Goal: Use online tool/utility: Utilize a website feature to perform a specific function

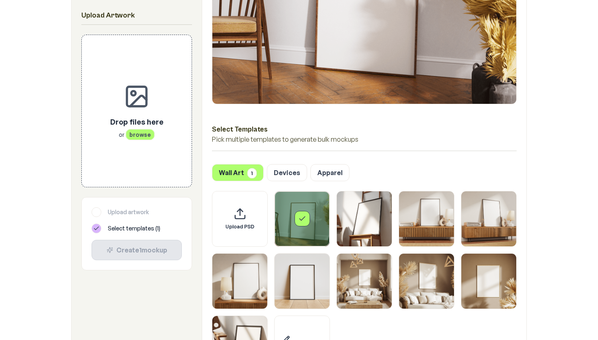
scroll to position [290, 0]
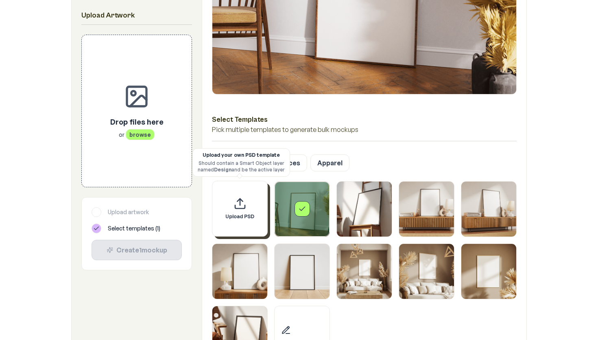
click at [236, 201] on icon "Upload custom PSD template" at bounding box center [239, 203] width 13 height 13
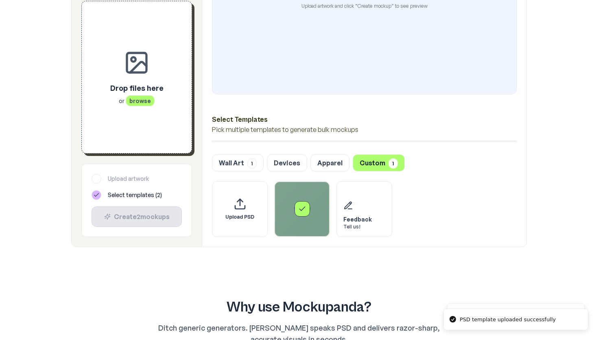
click at [138, 112] on div "Drop files here or browse" at bounding box center [137, 77] width 84 height 126
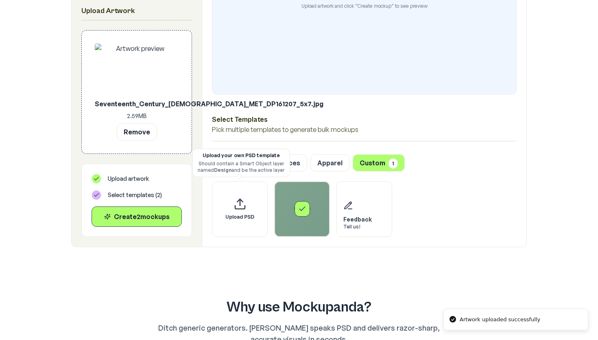
click at [305, 201] on div "Select template 1 - ratio 5.7 -.psd" at bounding box center [301, 208] width 15 height 15
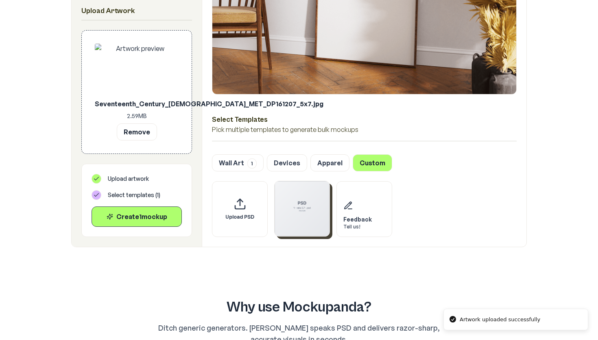
click at [317, 214] on img "Select template 1 - ratio 5.7 -.psd" at bounding box center [302, 208] width 55 height 55
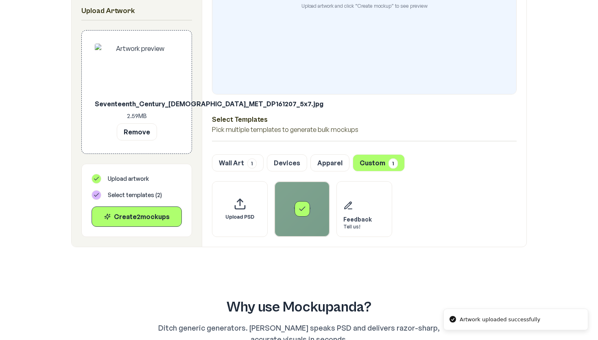
click at [317, 214] on div "Select template 1 - ratio 5.7 -.psd" at bounding box center [302, 208] width 55 height 55
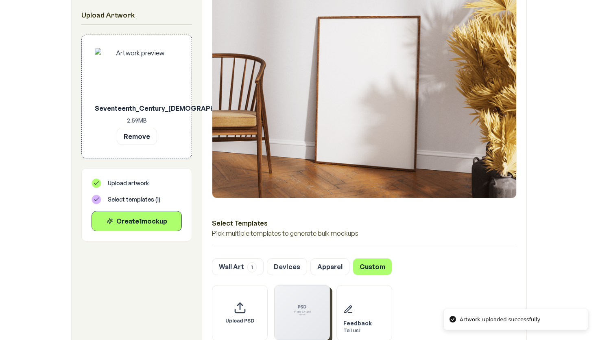
scroll to position [181, 0]
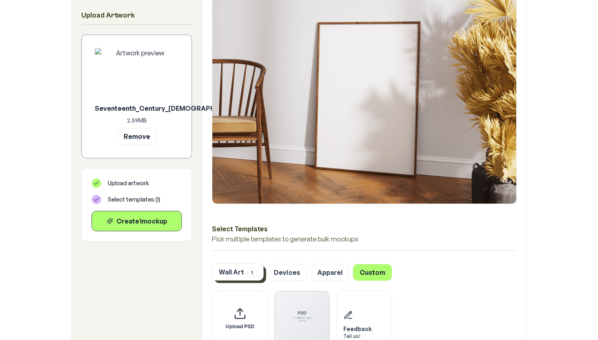
click at [232, 275] on button "Wall Art 1" at bounding box center [238, 271] width 52 height 17
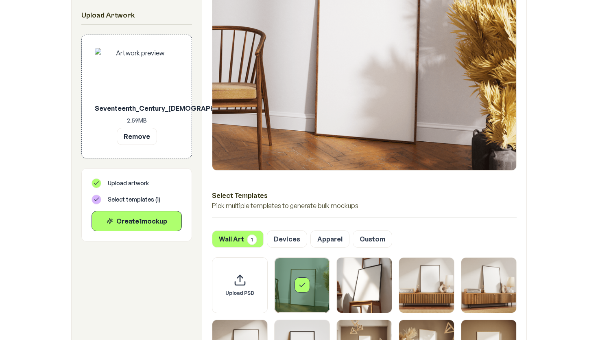
scroll to position [226, 0]
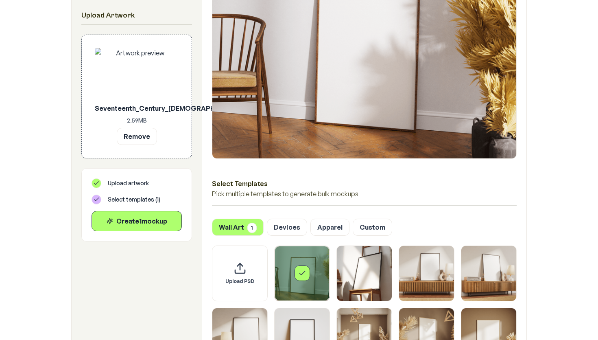
click at [294, 274] on div "Select template Framed Poster" at bounding box center [302, 273] width 55 height 55
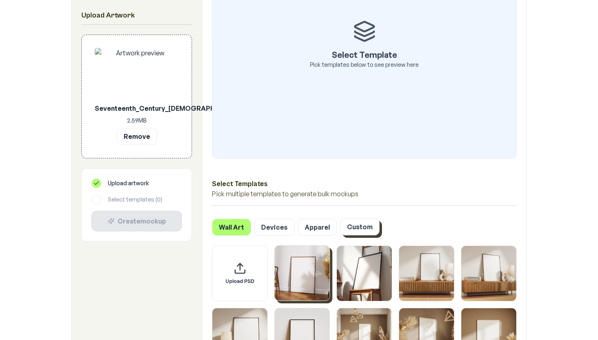
click at [351, 228] on button "Custom" at bounding box center [359, 226] width 39 height 17
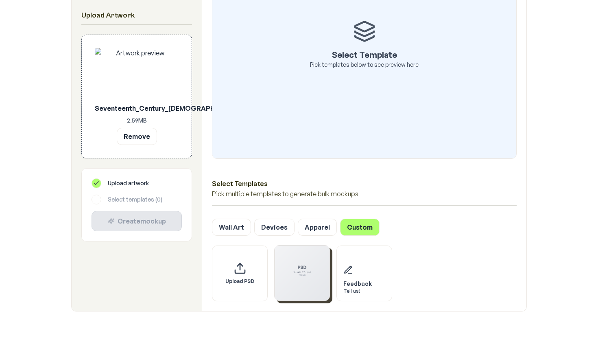
click at [299, 267] on img "Select template 1 - ratio 5.7 -.psd" at bounding box center [302, 272] width 55 height 55
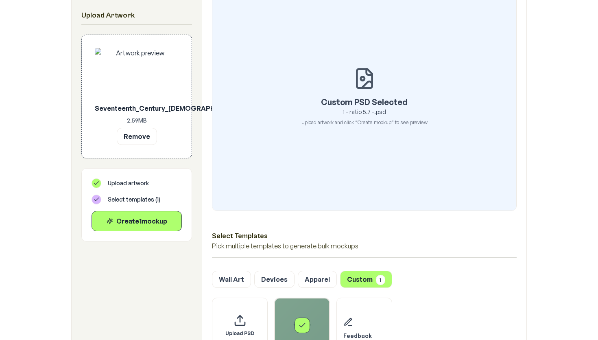
scroll to position [172, 0]
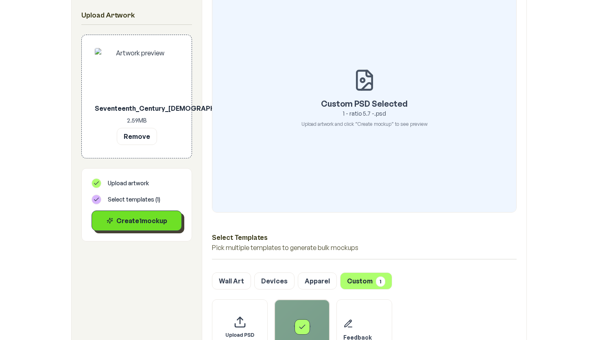
click at [141, 218] on div "Create 1 mockup" at bounding box center [136, 221] width 76 height 10
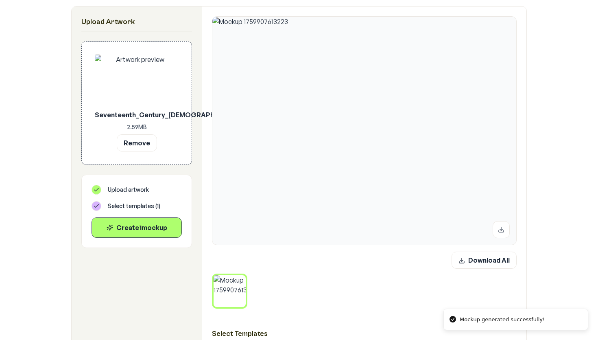
scroll to position [137, 0]
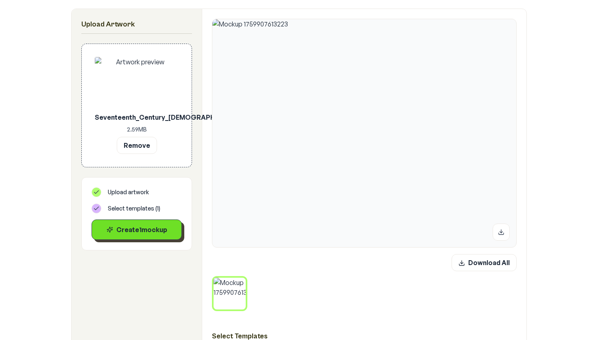
click at [157, 231] on div "Create 1 mockup" at bounding box center [136, 230] width 76 height 10
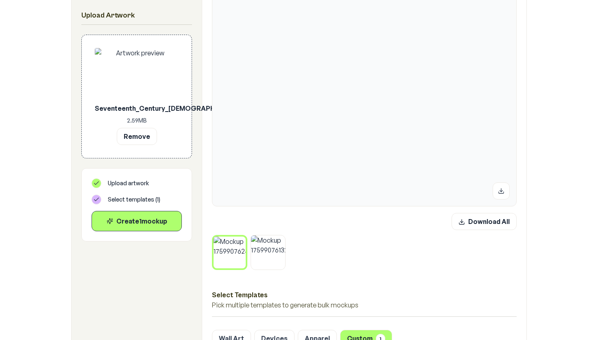
scroll to position [173, 0]
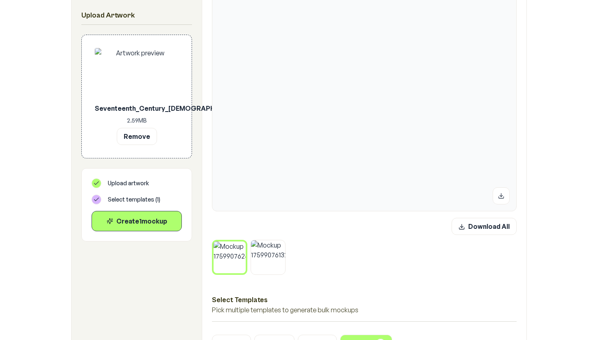
click at [240, 248] on button at bounding box center [243, 243] width 11 height 11
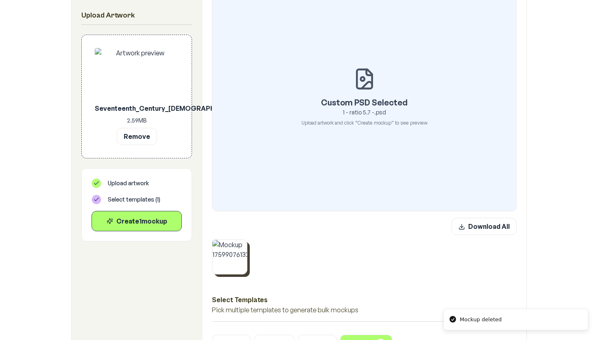
click at [240, 245] on img at bounding box center [229, 257] width 35 height 35
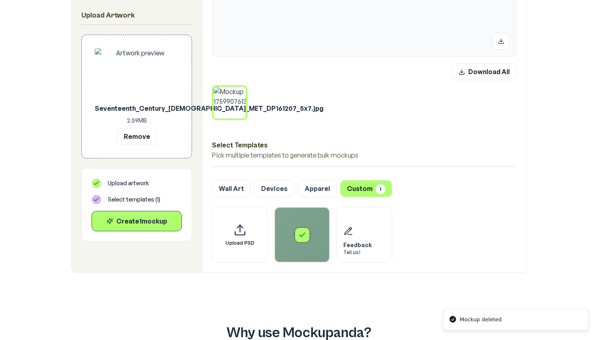
scroll to position [416, 0]
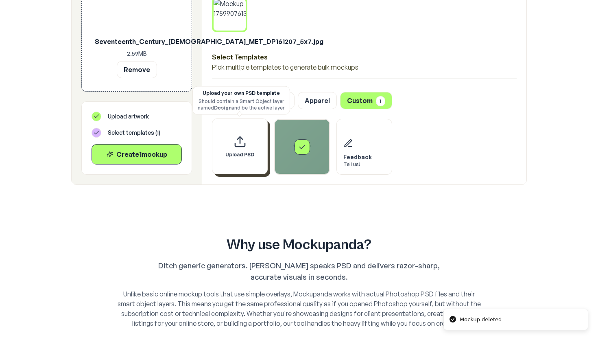
click at [246, 141] on icon "Upload custom PSD template" at bounding box center [239, 141] width 13 height 13
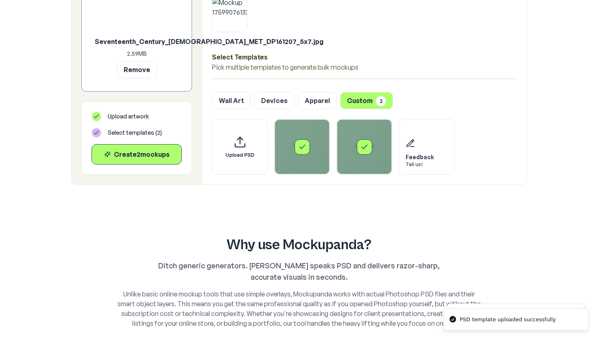
click at [354, 136] on div "Select template 126 - ratio 5.7 -.psd" at bounding box center [364, 146] width 55 height 55
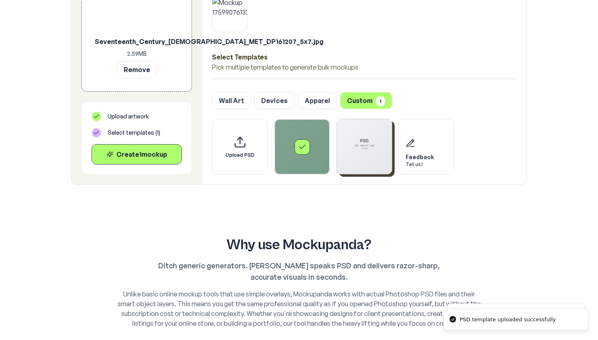
click at [284, 145] on div "Select template 1 - ratio 5.7 -.psd" at bounding box center [302, 146] width 55 height 55
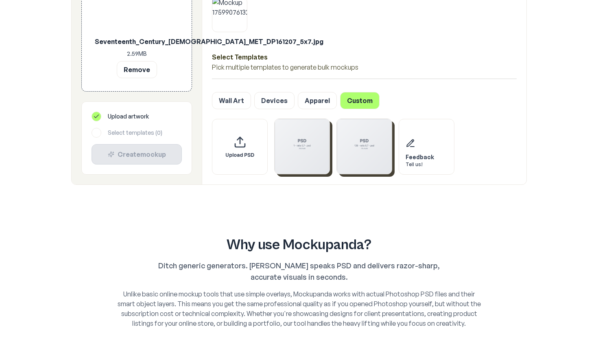
click at [289, 152] on img "Select template 1 - ratio 5.7 -.psd" at bounding box center [302, 146] width 55 height 55
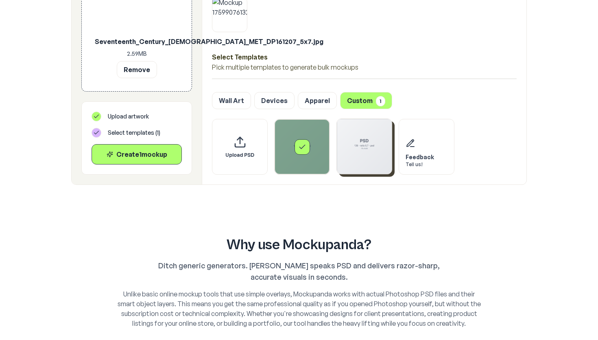
click at [359, 149] on img "Select template 126 - ratio 5.7 -.psd" at bounding box center [364, 146] width 55 height 55
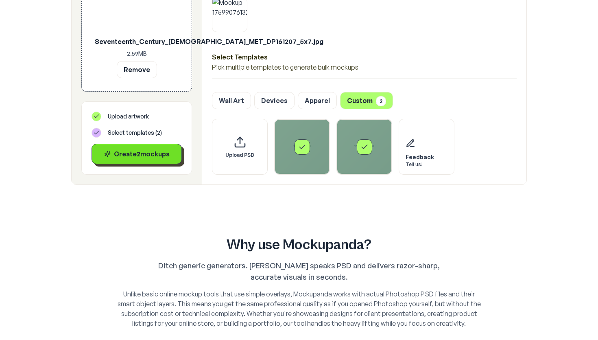
click at [125, 155] on div "Create 2 mockup s" at bounding box center [136, 154] width 76 height 10
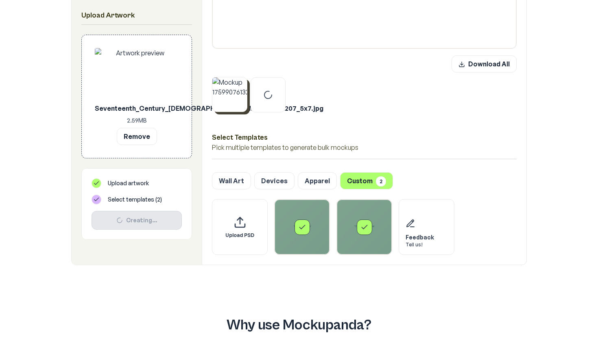
scroll to position [332, 0]
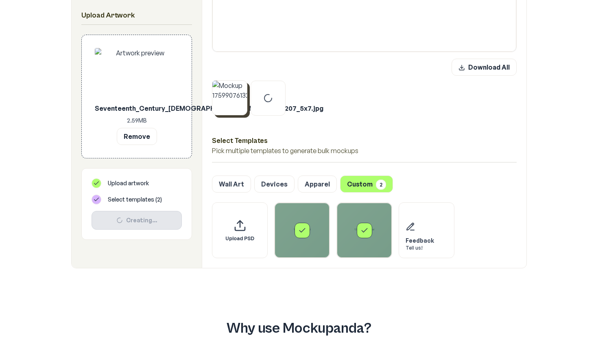
click at [245, 83] on icon at bounding box center [245, 82] width 2 height 2
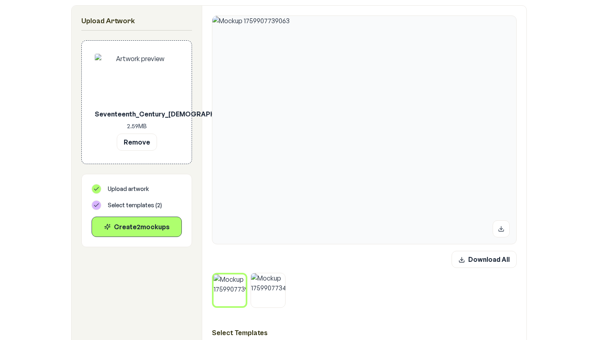
scroll to position [140, 0]
click at [316, 115] on img at bounding box center [364, 131] width 304 height 228
click at [265, 291] on img at bounding box center [268, 290] width 35 height 35
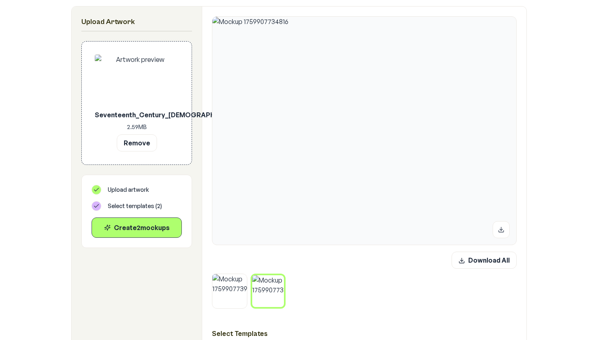
scroll to position [140, 0]
click at [298, 207] on img at bounding box center [364, 130] width 304 height 228
click at [160, 230] on div "Create 2 mockup s" at bounding box center [136, 227] width 76 height 10
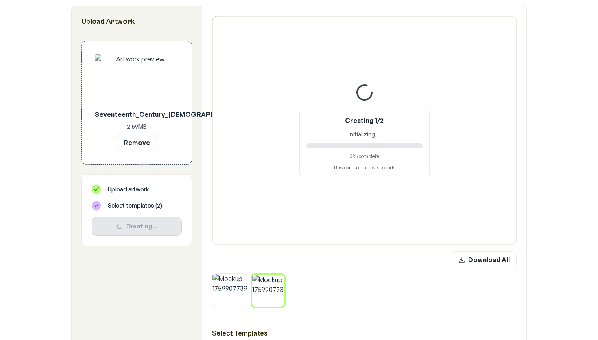
scroll to position [141, 0]
click at [143, 105] on div "Seventeenth_Century_[DEMOGRAPHIC_DATA]_MET_DP161207_5x7.jpg 2.59 MB Remove" at bounding box center [137, 101] width 84 height 97
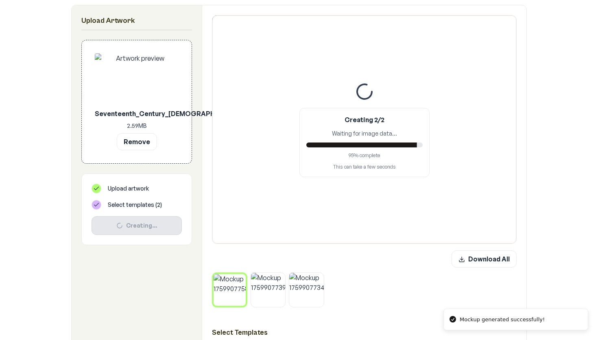
click at [143, 106] on div "Seventeenth_Century_[DEMOGRAPHIC_DATA]_MET_DP161207_5x7.jpg 2.59 MB Remove" at bounding box center [137, 101] width 84 height 97
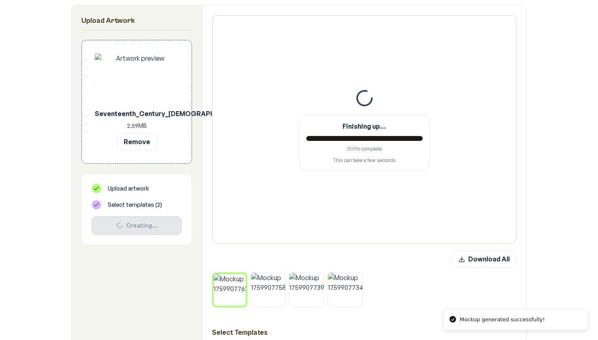
click at [144, 108] on div "Seventeenth_Century_[DEMOGRAPHIC_DATA]_MET_DP161207_5x7.jpg 2.59 MB Remove" at bounding box center [137, 101] width 84 height 97
